Goal: Information Seeking & Learning: Check status

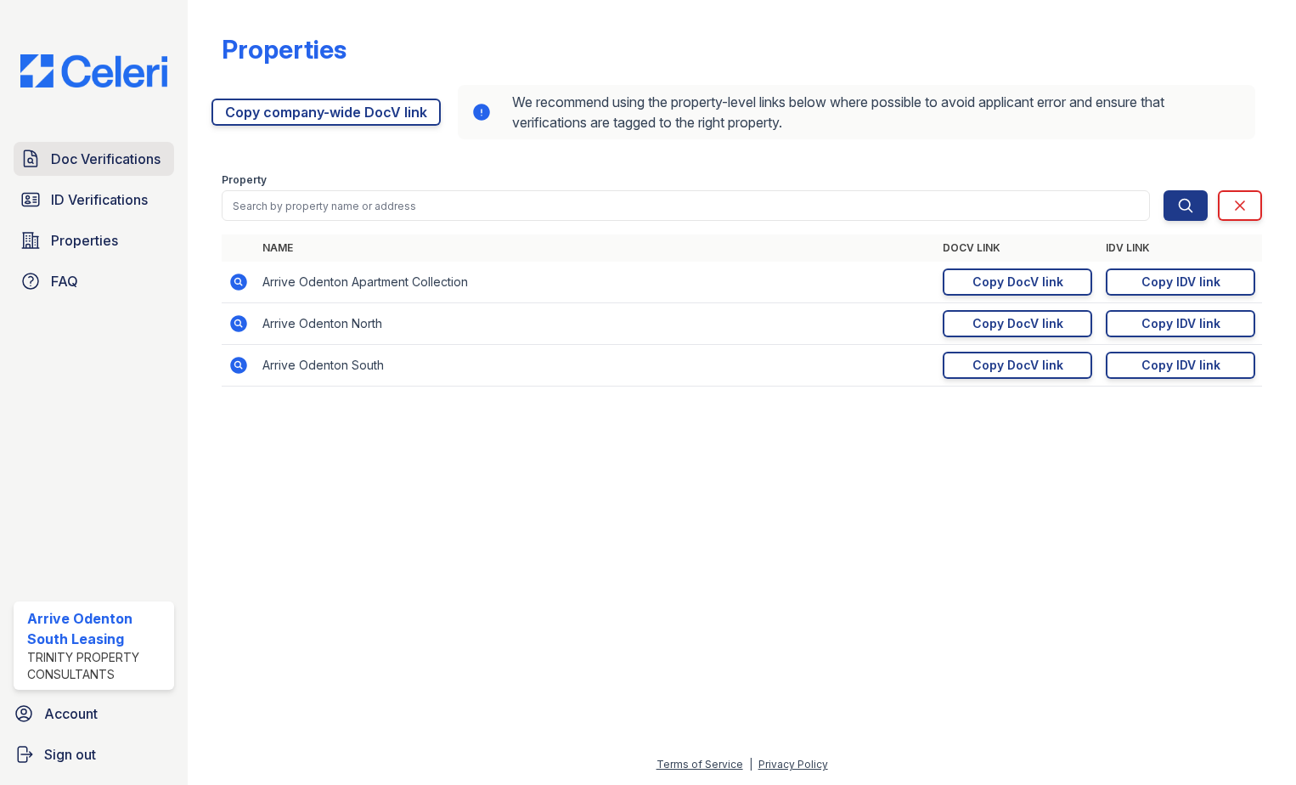
click at [103, 155] on span "Doc Verifications" at bounding box center [106, 159] width 110 height 20
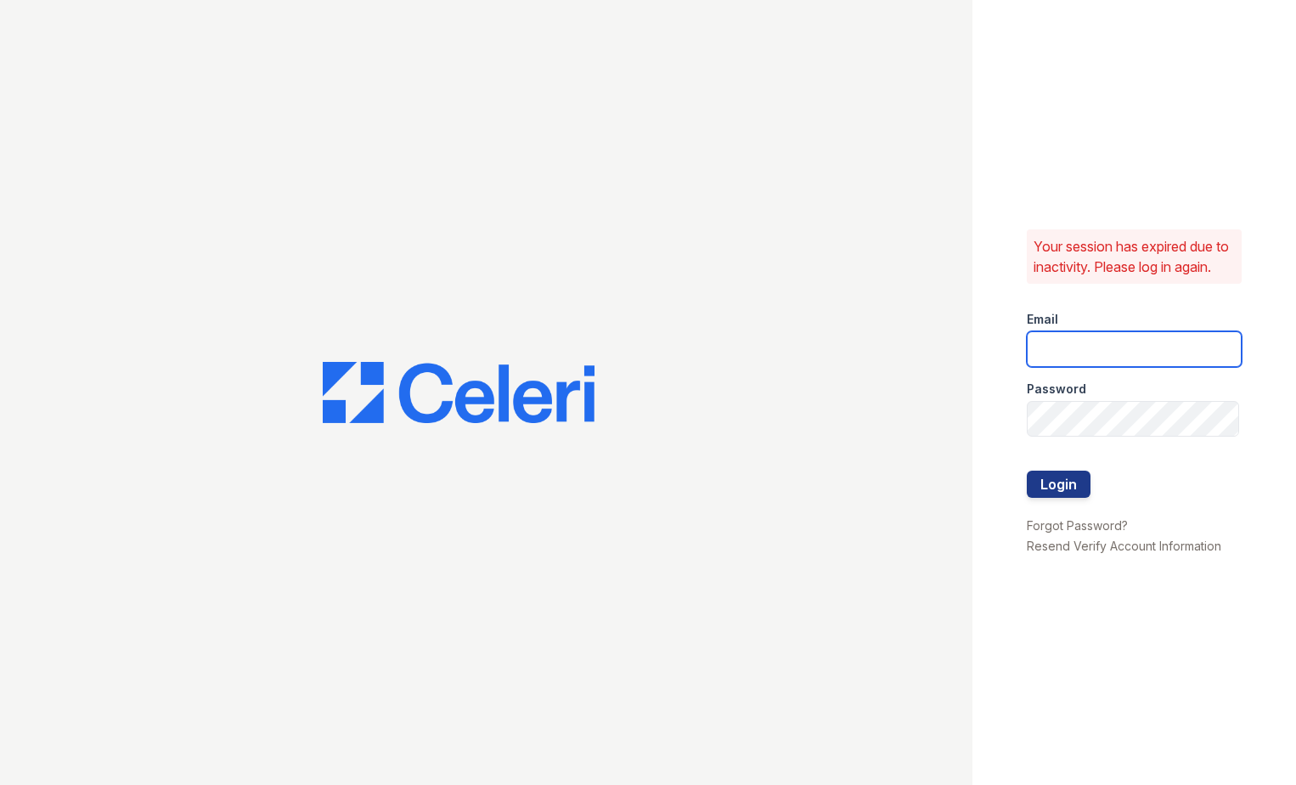
type input "arriveodentonsouth@trinity-pm.com"
click at [1061, 498] on button "Login" at bounding box center [1059, 484] width 64 height 27
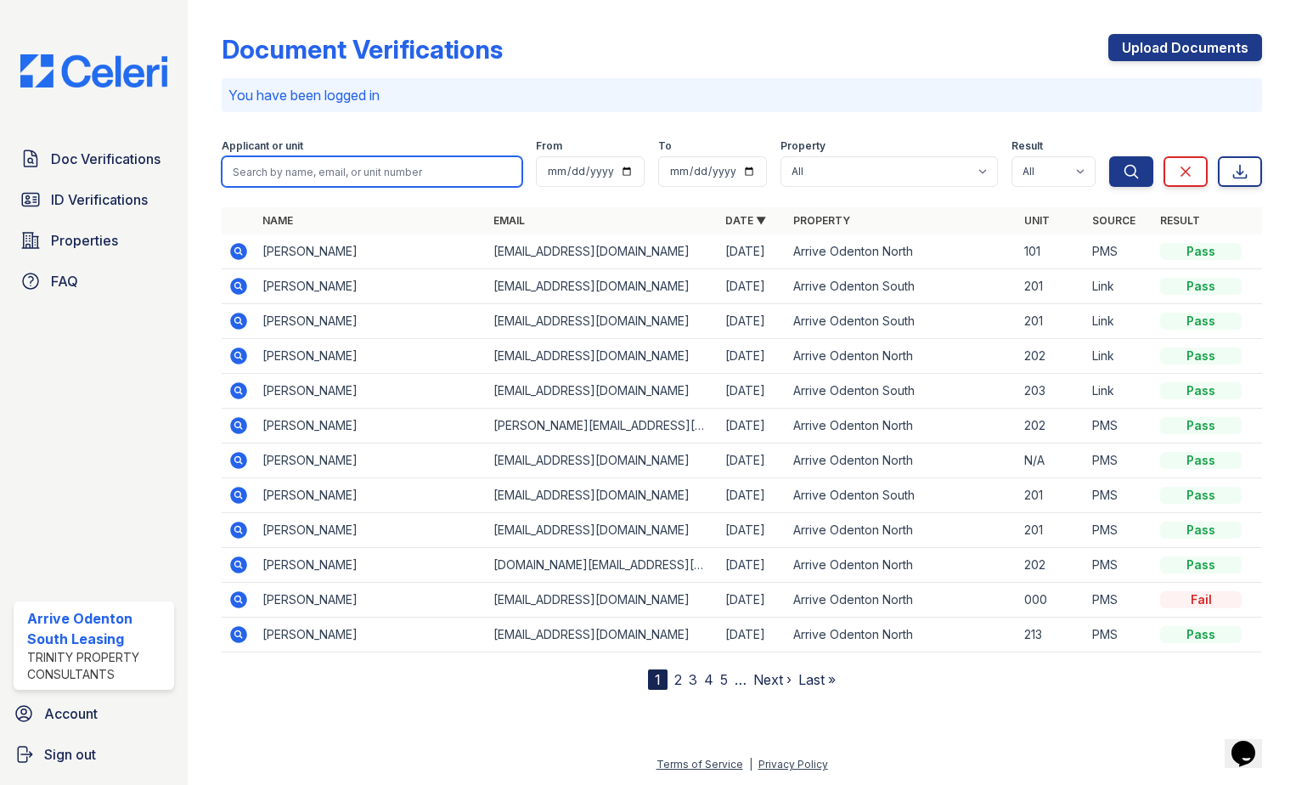
click at [318, 176] on input "search" at bounding box center [372, 171] width 301 height 31
type input "[PERSON_NAME]"
click at [1109, 156] on button "Search" at bounding box center [1131, 171] width 44 height 31
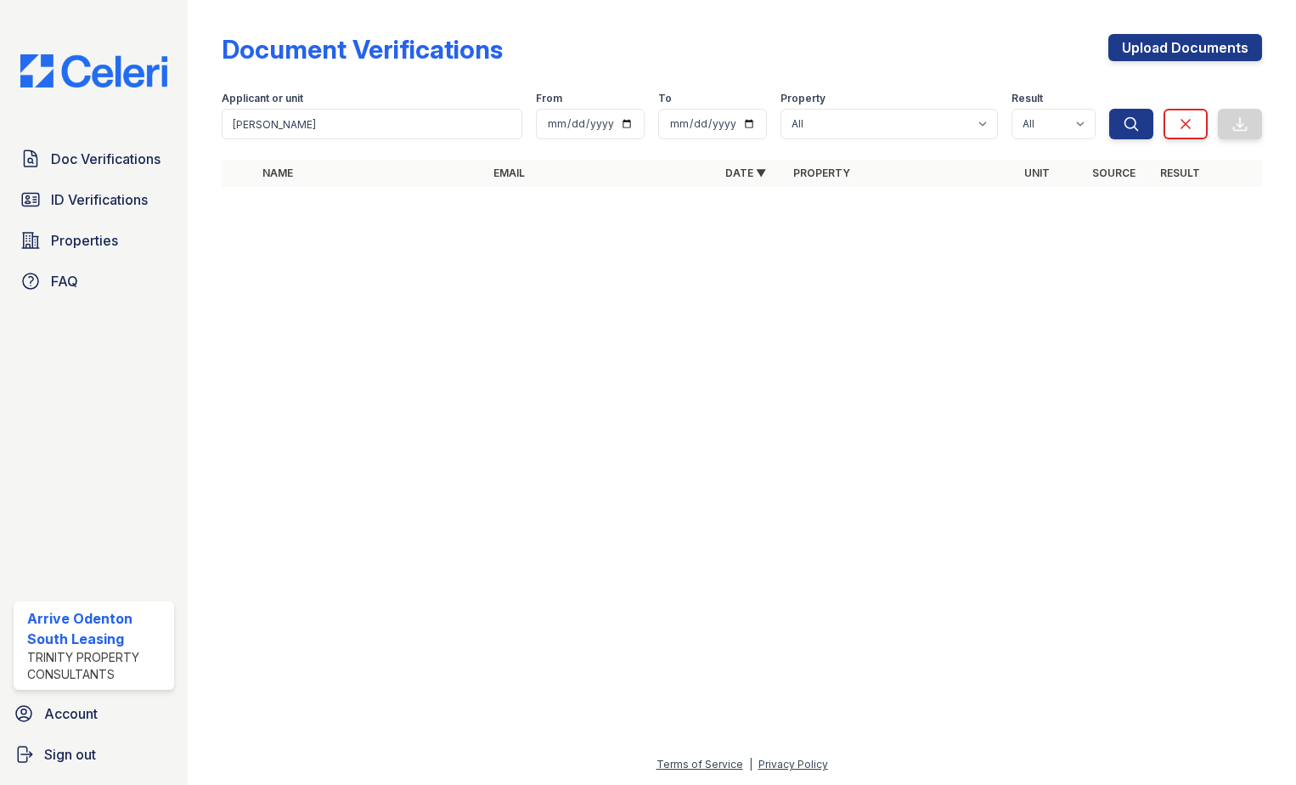
click at [100, 138] on div "Doc Verifications ID Verifications Properties FAQ Arrive Odenton South Leasing …" at bounding box center [94, 392] width 188 height 785
click at [99, 169] on link "Doc Verifications" at bounding box center [94, 159] width 161 height 34
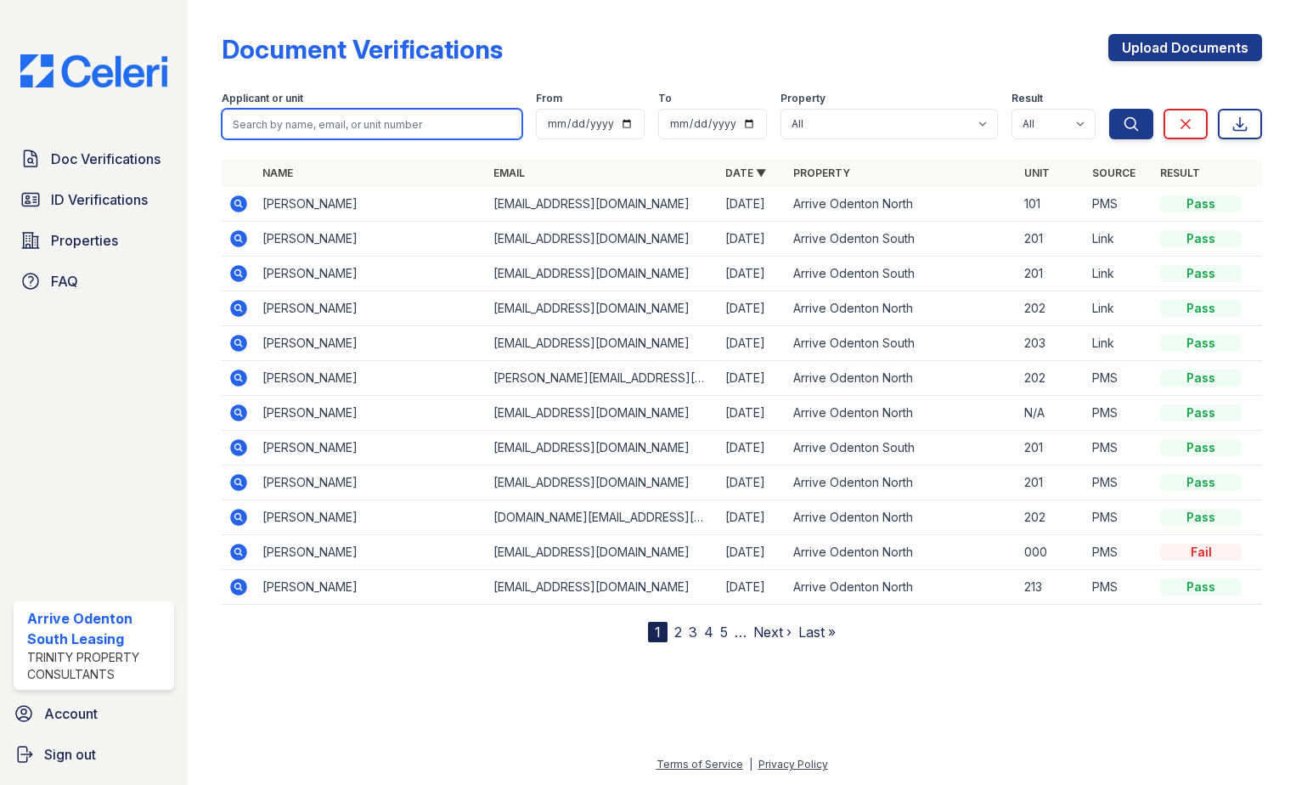
click at [312, 131] on input "search" at bounding box center [372, 124] width 301 height 31
type input "[PERSON_NAME]"
click at [1109, 109] on button "Search" at bounding box center [1131, 124] width 44 height 31
